Goal: Transaction & Acquisition: Purchase product/service

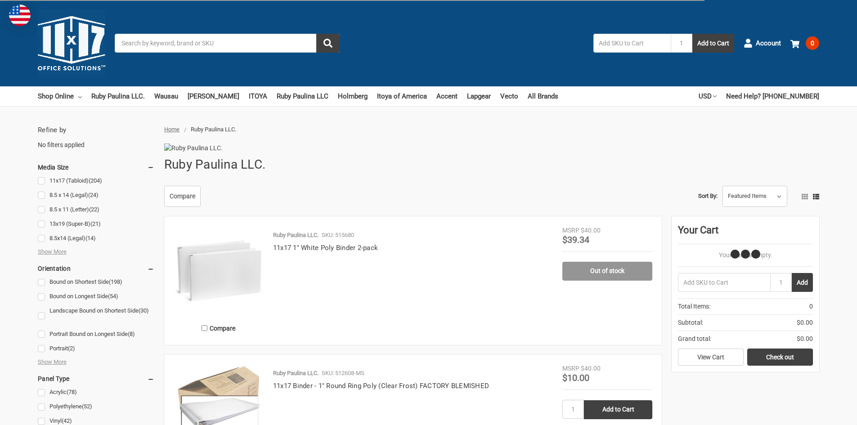
click at [42, 180] on link "11x17 (Tabloid) (204)" at bounding box center [96, 181] width 116 height 12
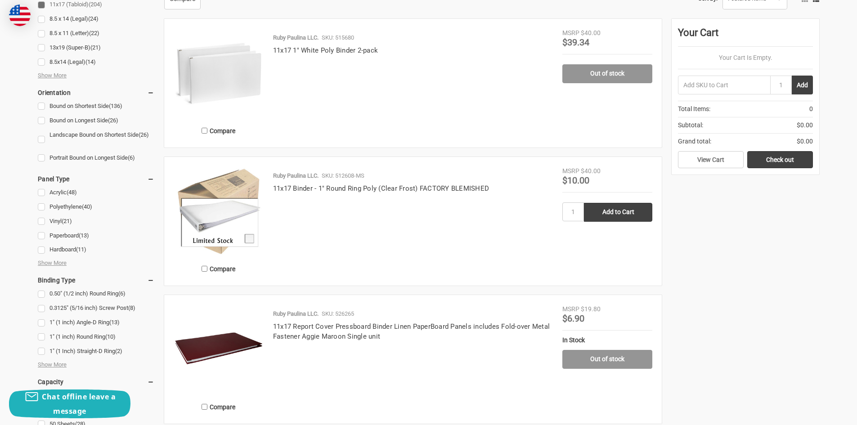
scroll to position [225, 0]
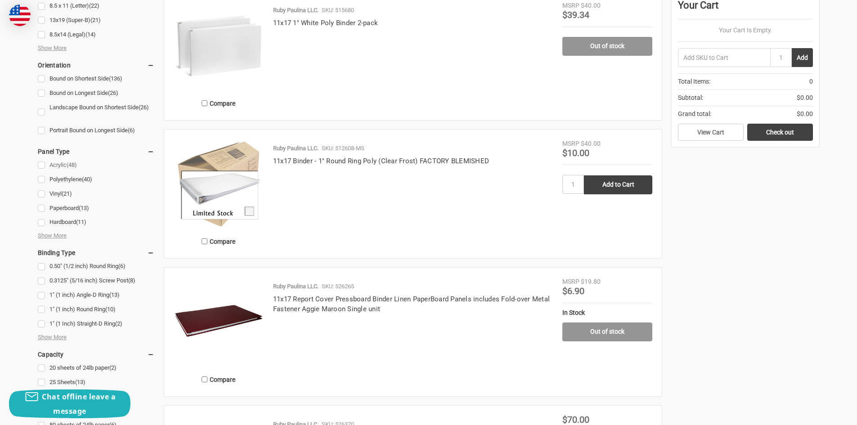
click at [43, 167] on link "Acrylic (48)" at bounding box center [96, 165] width 116 height 12
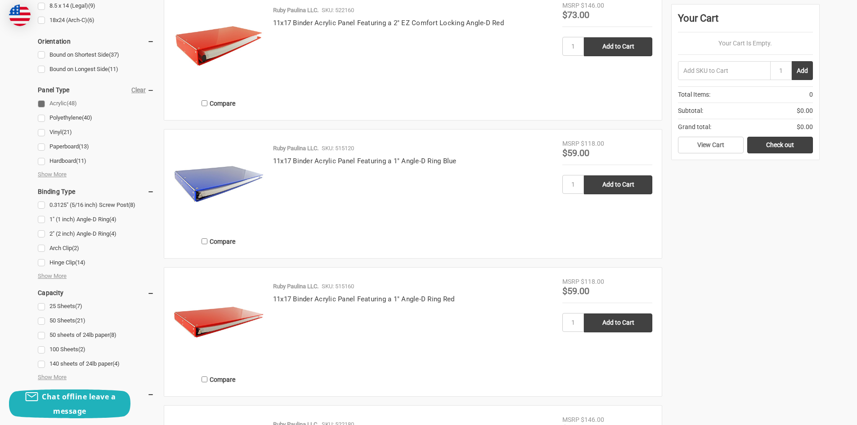
scroll to position [450, 0]
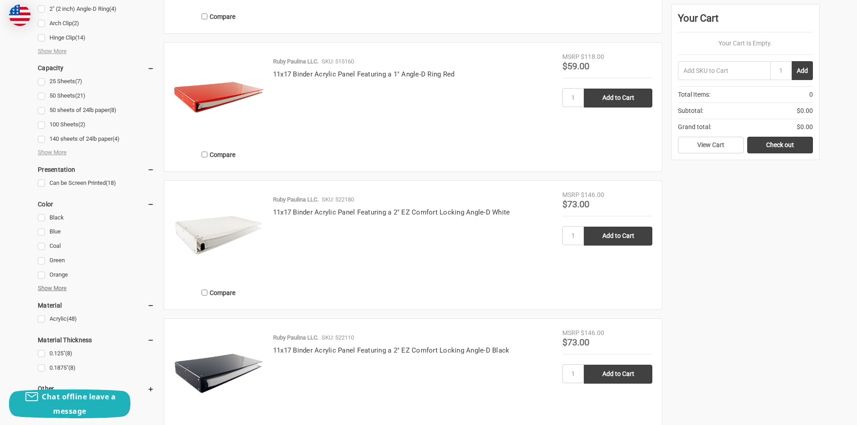
click at [42, 288] on span "Show More" at bounding box center [52, 288] width 29 height 9
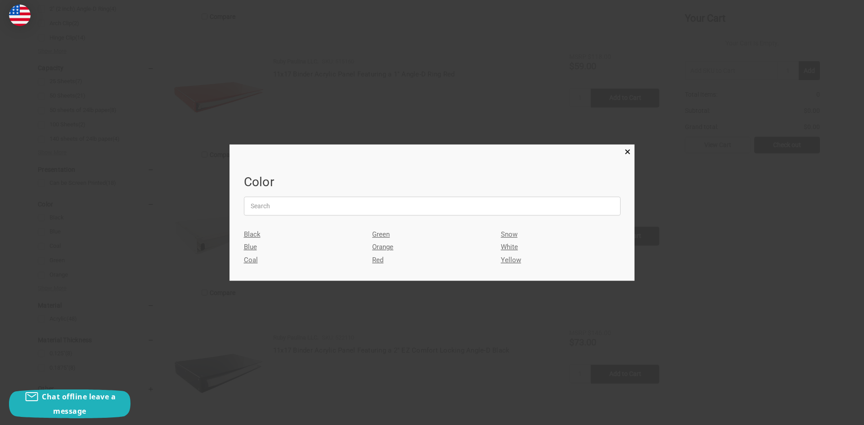
click at [386, 331] on div at bounding box center [432, 212] width 864 height 425
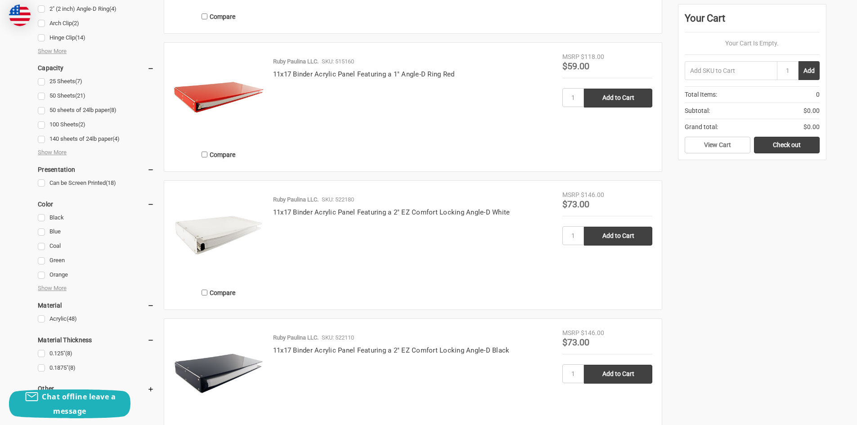
scroll to position [585, 0]
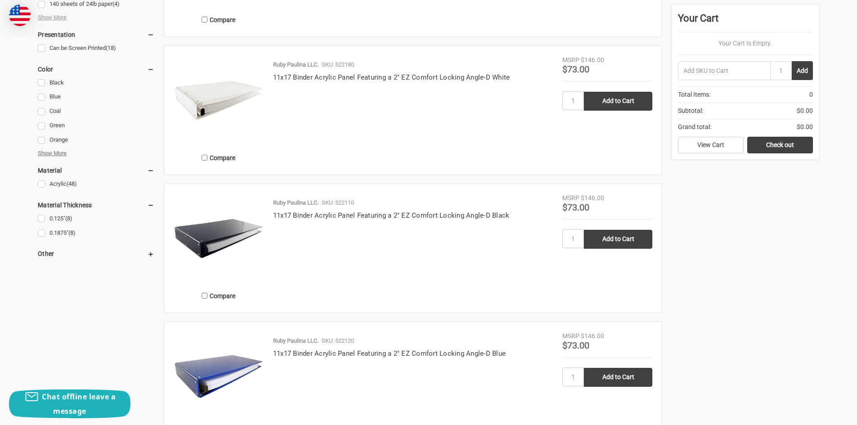
click at [61, 154] on span "Show More" at bounding box center [52, 153] width 29 height 9
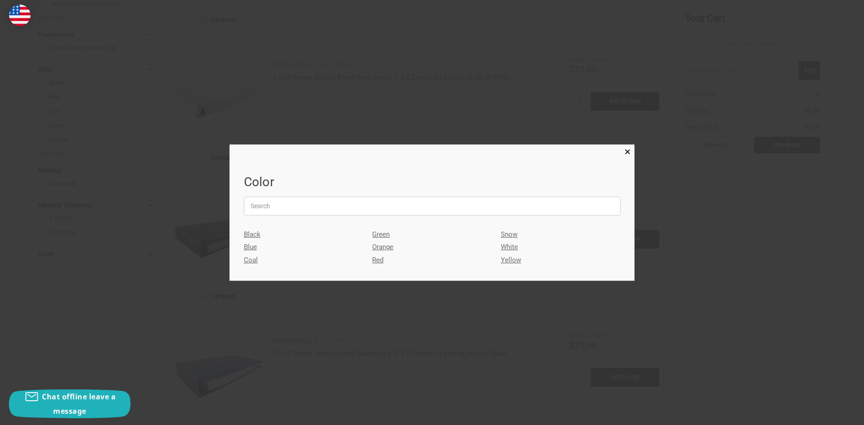
click at [507, 248] on link "White" at bounding box center [561, 247] width 120 height 13
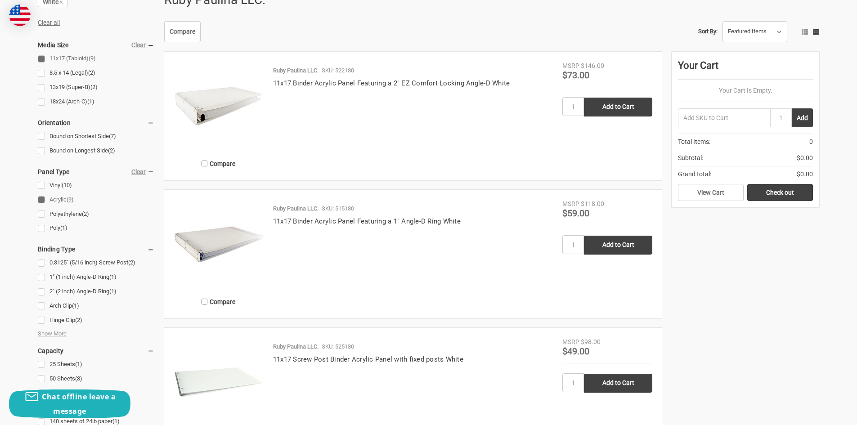
scroll to position [405, 0]
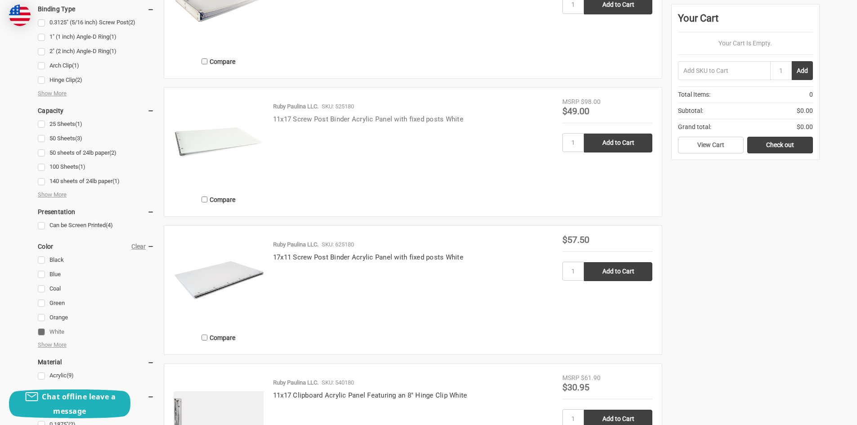
click at [387, 123] on link "11x17 Screw Post Binder Acrylic Panel with fixed posts White" at bounding box center [368, 119] width 190 height 8
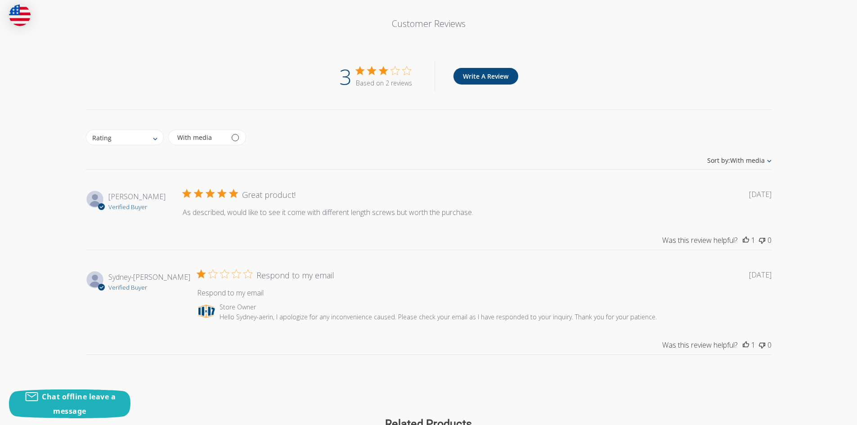
scroll to position [1079, 0]
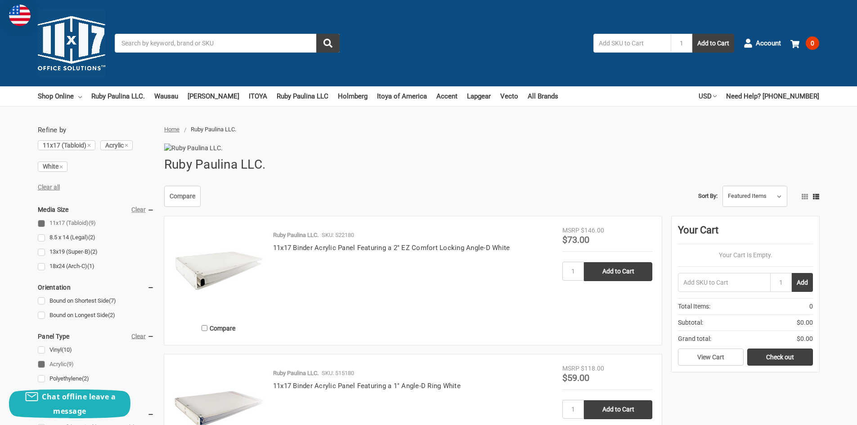
click at [183, 45] on input "Search" at bounding box center [227, 43] width 225 height 19
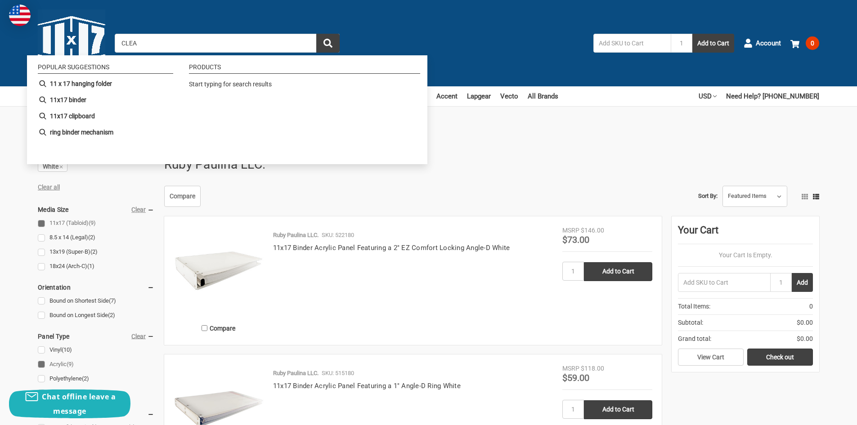
type input "CLEAR"
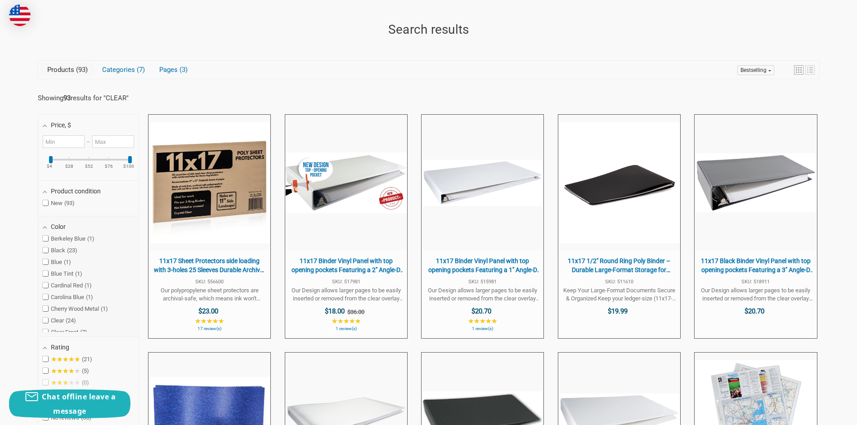
scroll to position [67, 0]
click at [45, 254] on span at bounding box center [45, 253] width 5 height 5
click at [45, 254] on input "Clear 24" at bounding box center [46, 254] width 6 height 6
checkbox input "true"
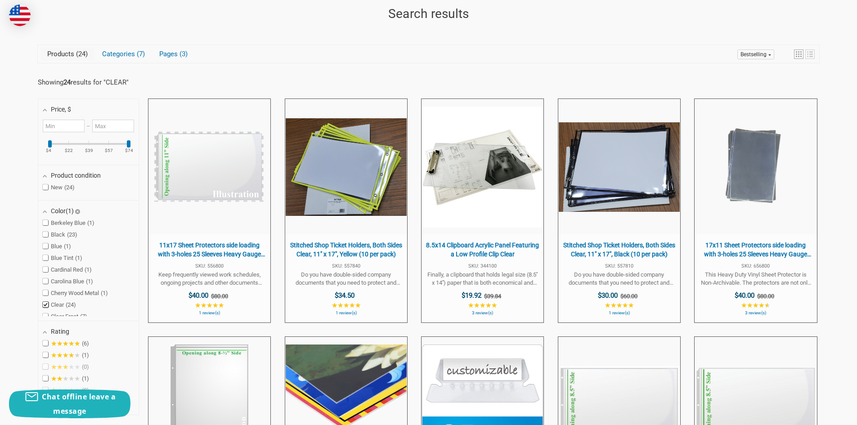
scroll to position [155, 0]
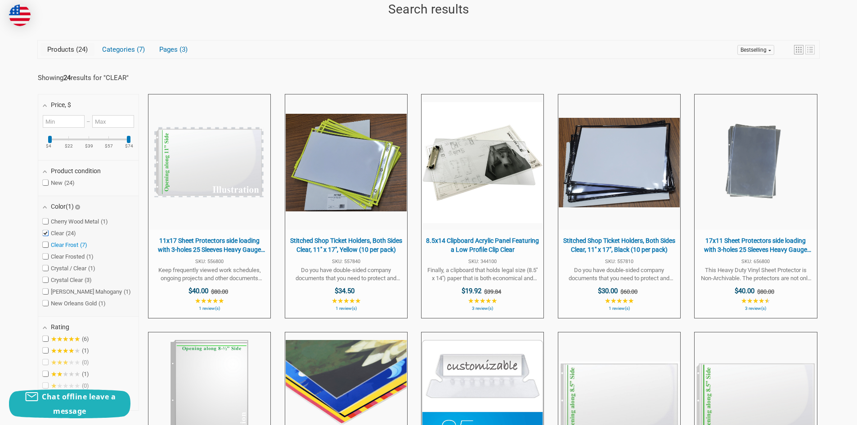
click at [45, 245] on span at bounding box center [45, 244] width 5 height 5
click at [45, 245] on input "Clear Frost 7" at bounding box center [46, 245] width 6 height 6
checkbox input "true"
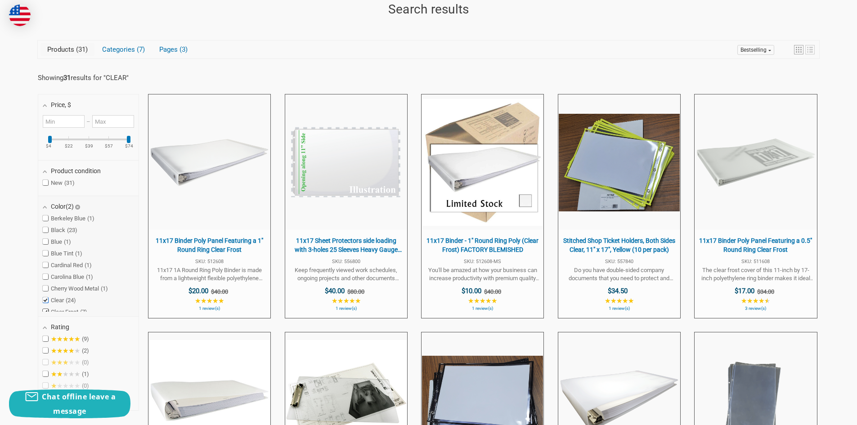
scroll to position [67, 0]
click at [46, 255] on span at bounding box center [45, 256] width 5 height 5
click at [46, 255] on input "Clear Frosted 1" at bounding box center [46, 257] width 6 height 6
checkbox input "true"
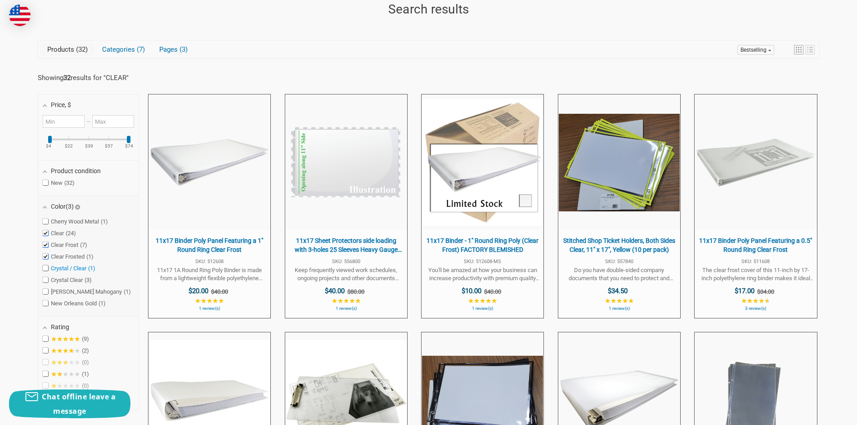
click at [44, 268] on span at bounding box center [45, 267] width 5 height 5
click at [44, 268] on input "Crystal / Clear 1" at bounding box center [46, 268] width 6 height 6
checkbox input "true"
click at [46, 278] on span at bounding box center [45, 279] width 5 height 5
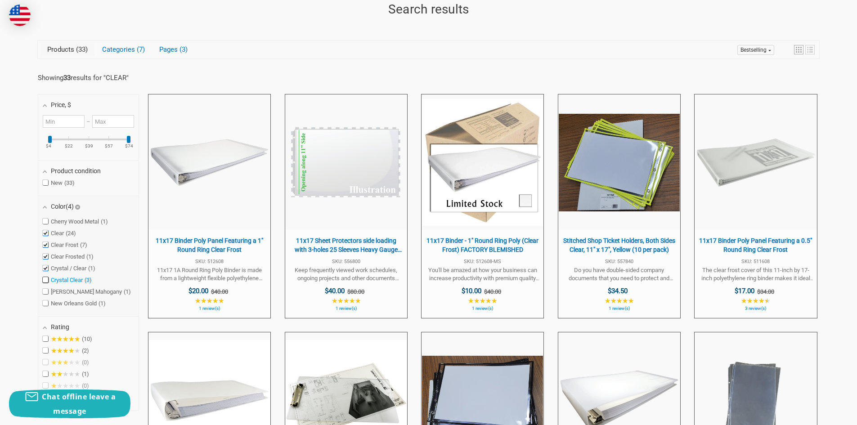
click at [46, 278] on input "Crystal Clear 3" at bounding box center [46, 280] width 6 height 6
checkbox input "true"
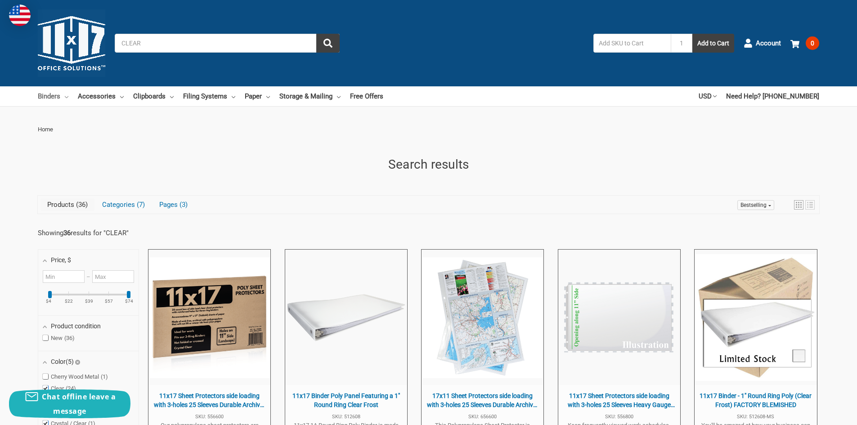
click at [39, 101] on link "Binders" at bounding box center [53, 96] width 31 height 20
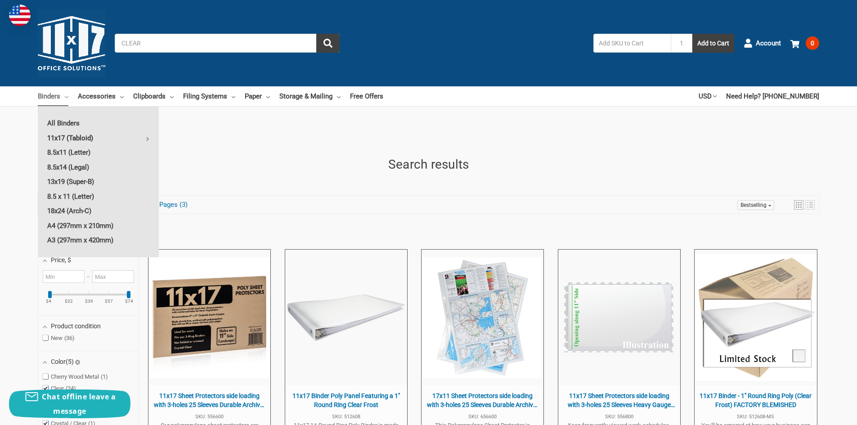
click at [81, 139] on link "11x17 (Tabloid)" at bounding box center [98, 138] width 121 height 14
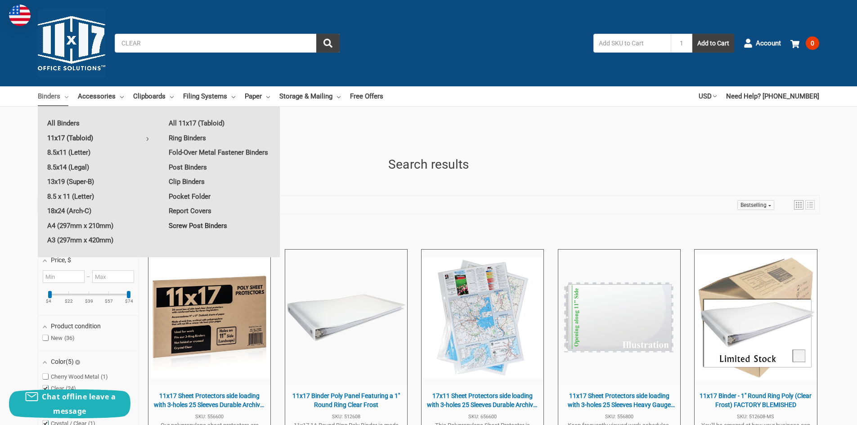
click at [184, 229] on link "Screw Post Binders" at bounding box center [219, 226] width 121 height 14
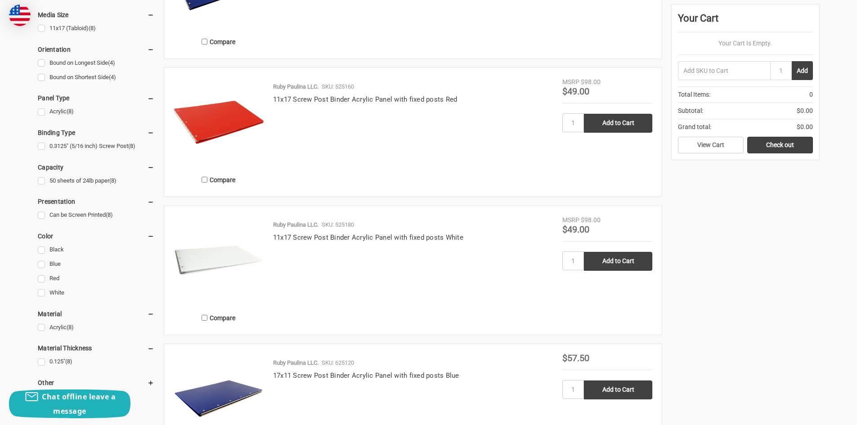
scroll to position [405, 0]
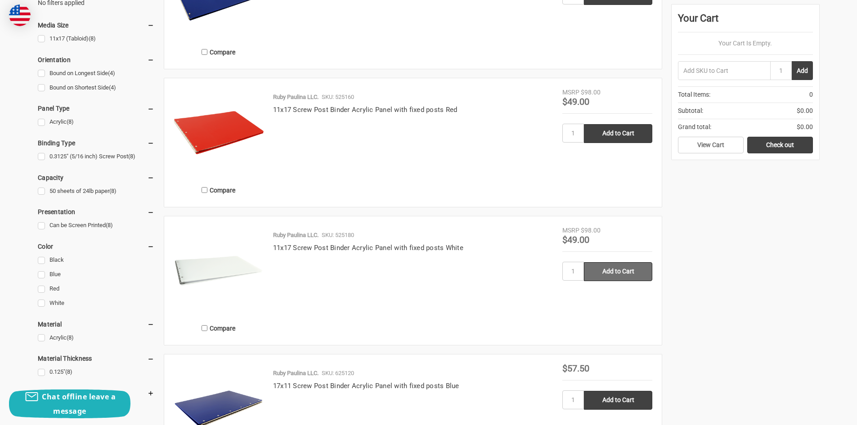
click at [622, 273] on input "Add to Cart" at bounding box center [618, 271] width 68 height 19
type input "Add to Cart"
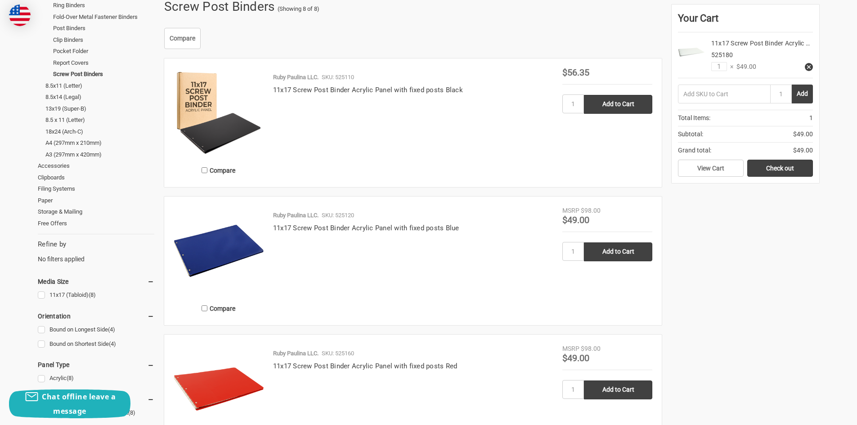
scroll to position [90, 0]
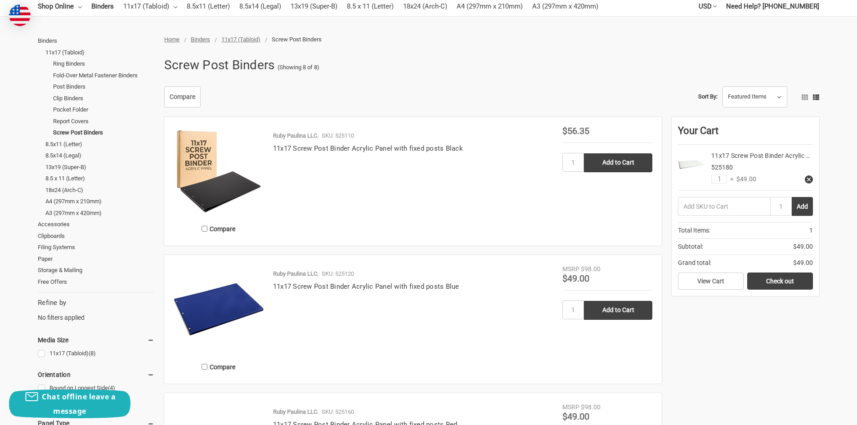
click at [726, 210] on input "text" at bounding box center [724, 206] width 92 height 19
click at [728, 282] on link "View Cart" at bounding box center [711, 281] width 66 height 17
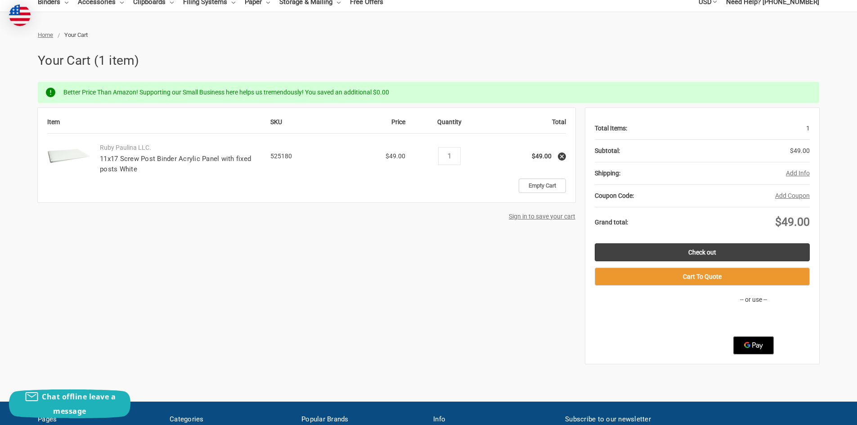
scroll to position [90, 0]
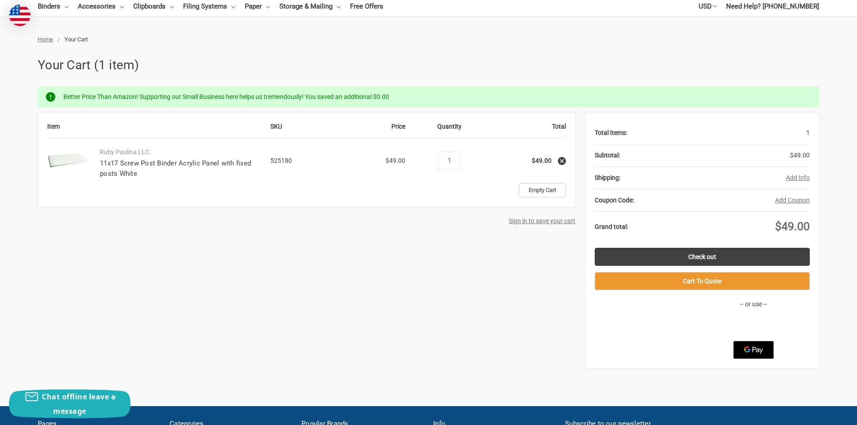
click at [794, 196] on button "Add Coupon" at bounding box center [792, 200] width 35 height 9
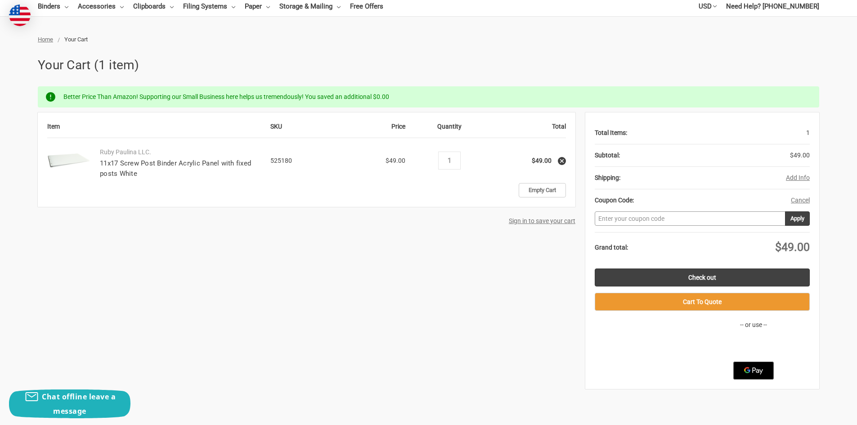
click at [771, 221] on input "Enter your coupon code" at bounding box center [702, 218] width 215 height 14
click at [797, 217] on input "Apply" at bounding box center [797, 218] width 25 height 14
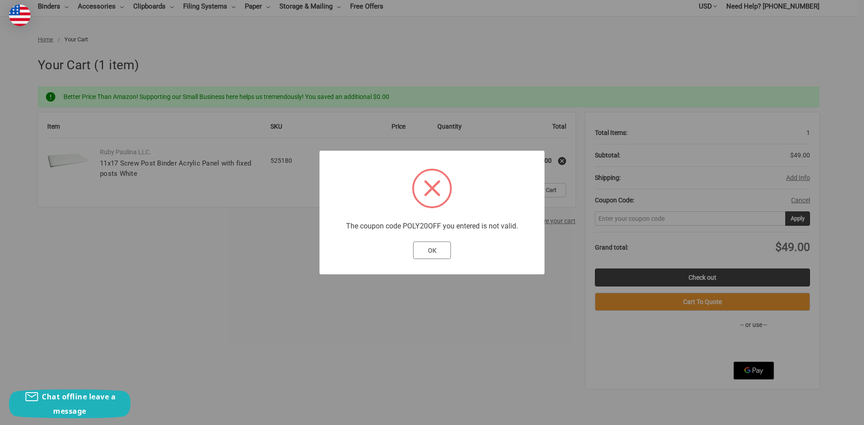
click at [428, 250] on button "OK" at bounding box center [432, 251] width 38 height 18
